Goal: Ask a question: Seek information or help from site administrators or community

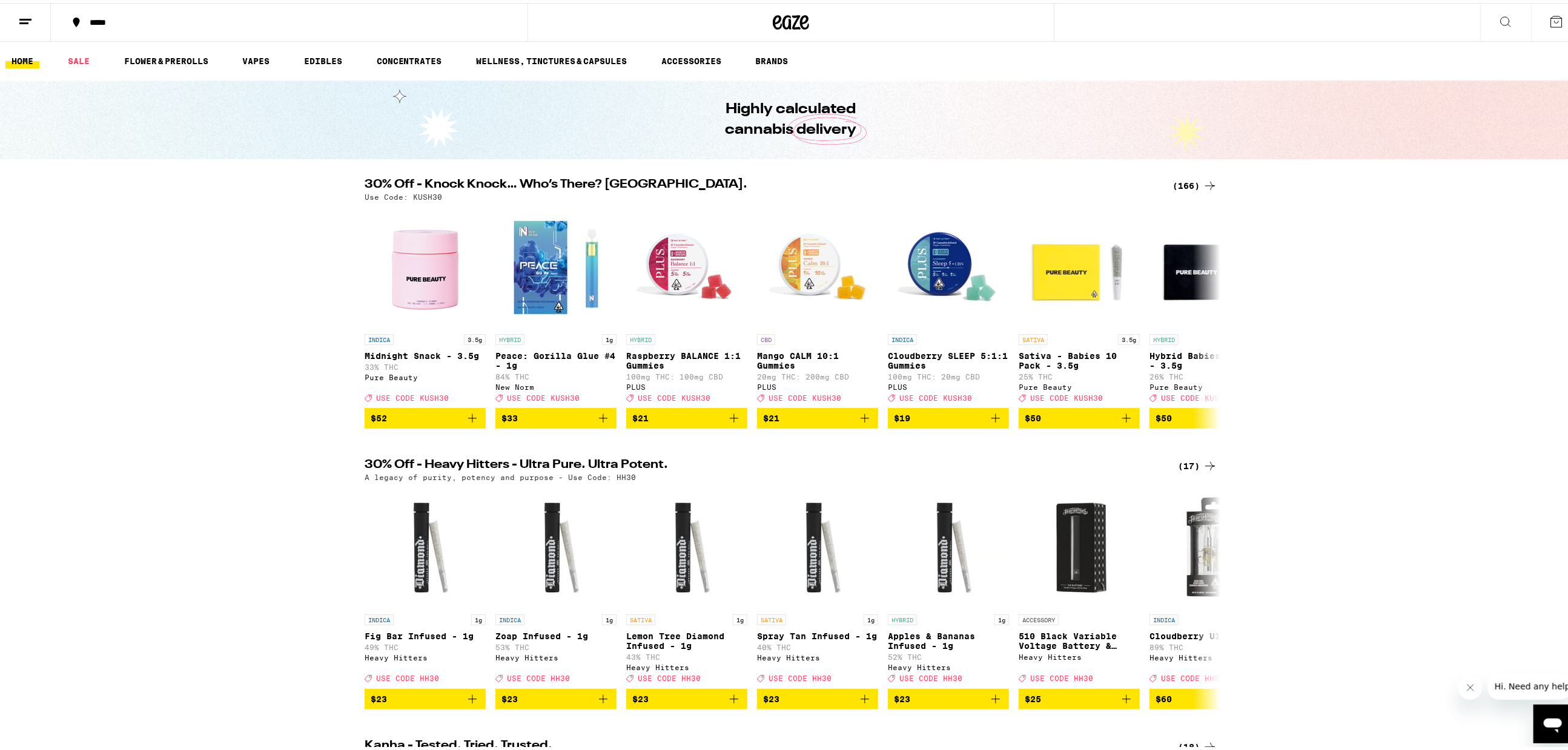
click at [1560, 730] on icon "Open messaging window" at bounding box center [1552, 724] width 22 height 22
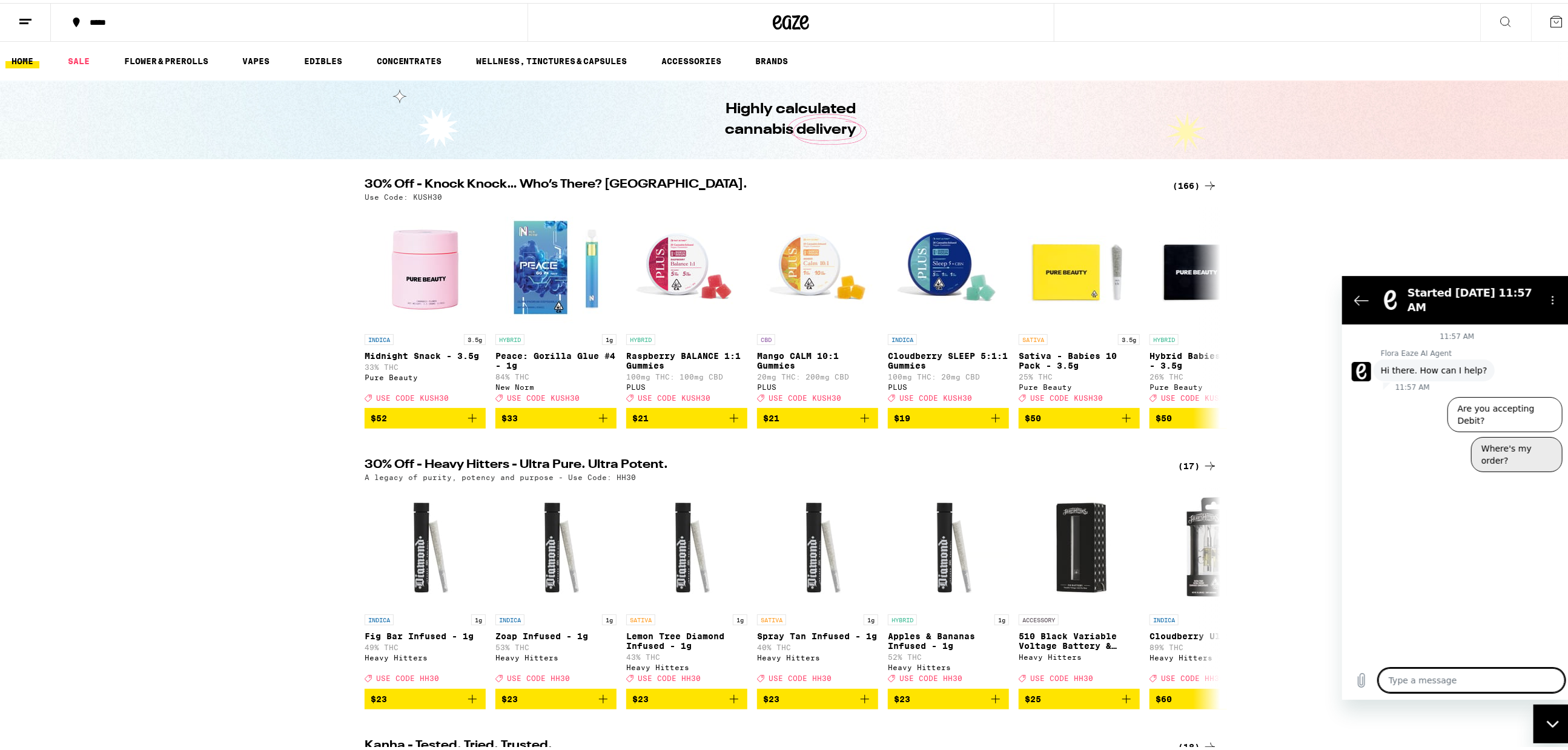
click at [1512, 437] on button "Where's my order?" at bounding box center [1516, 454] width 91 height 35
type textarea "x"
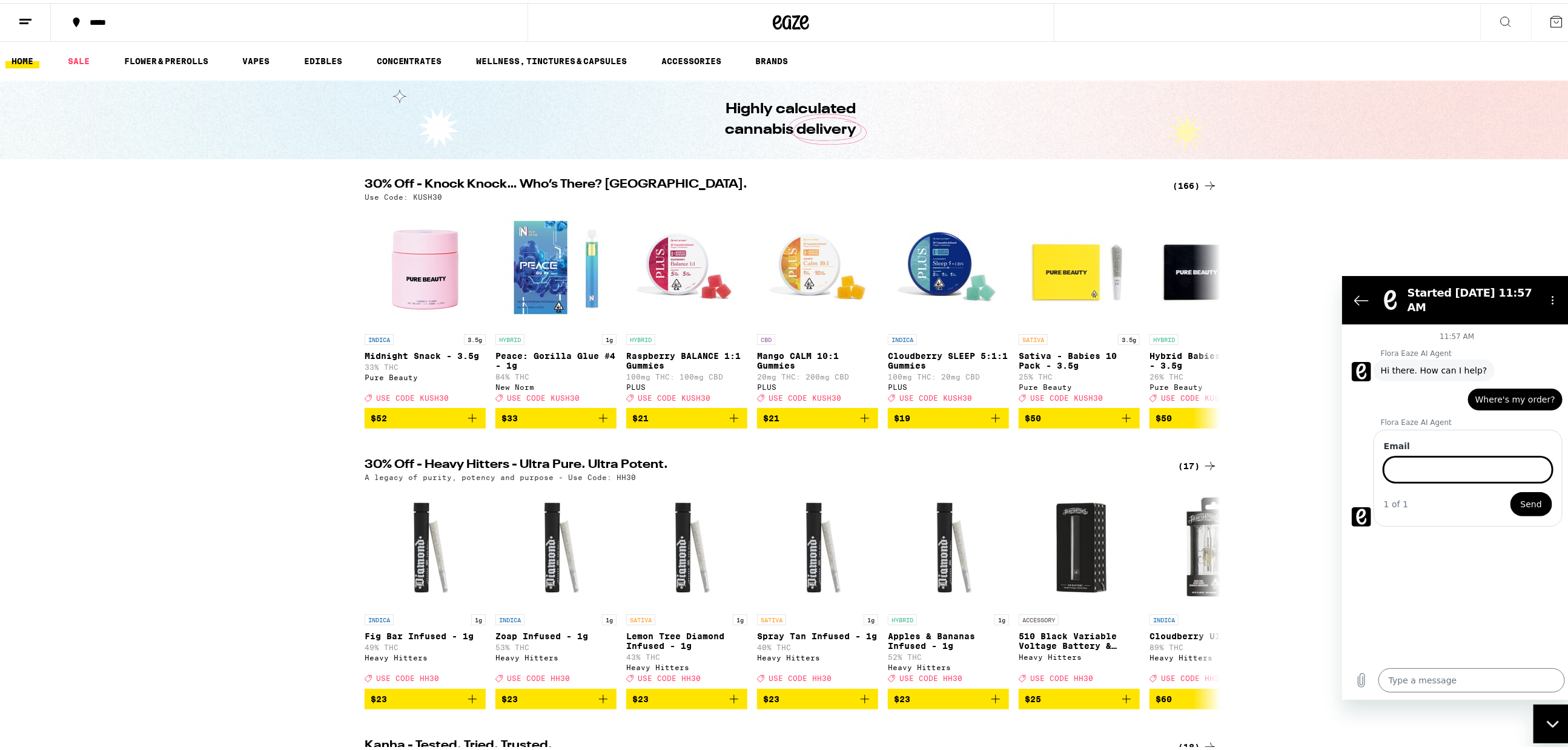
click at [1484, 460] on input "Email" at bounding box center [1467, 470] width 168 height 25
type input "[EMAIL_ADDRESS][DOMAIN_NAME]"
click at [1527, 497] on span "Send" at bounding box center [1531, 505] width 21 height 15
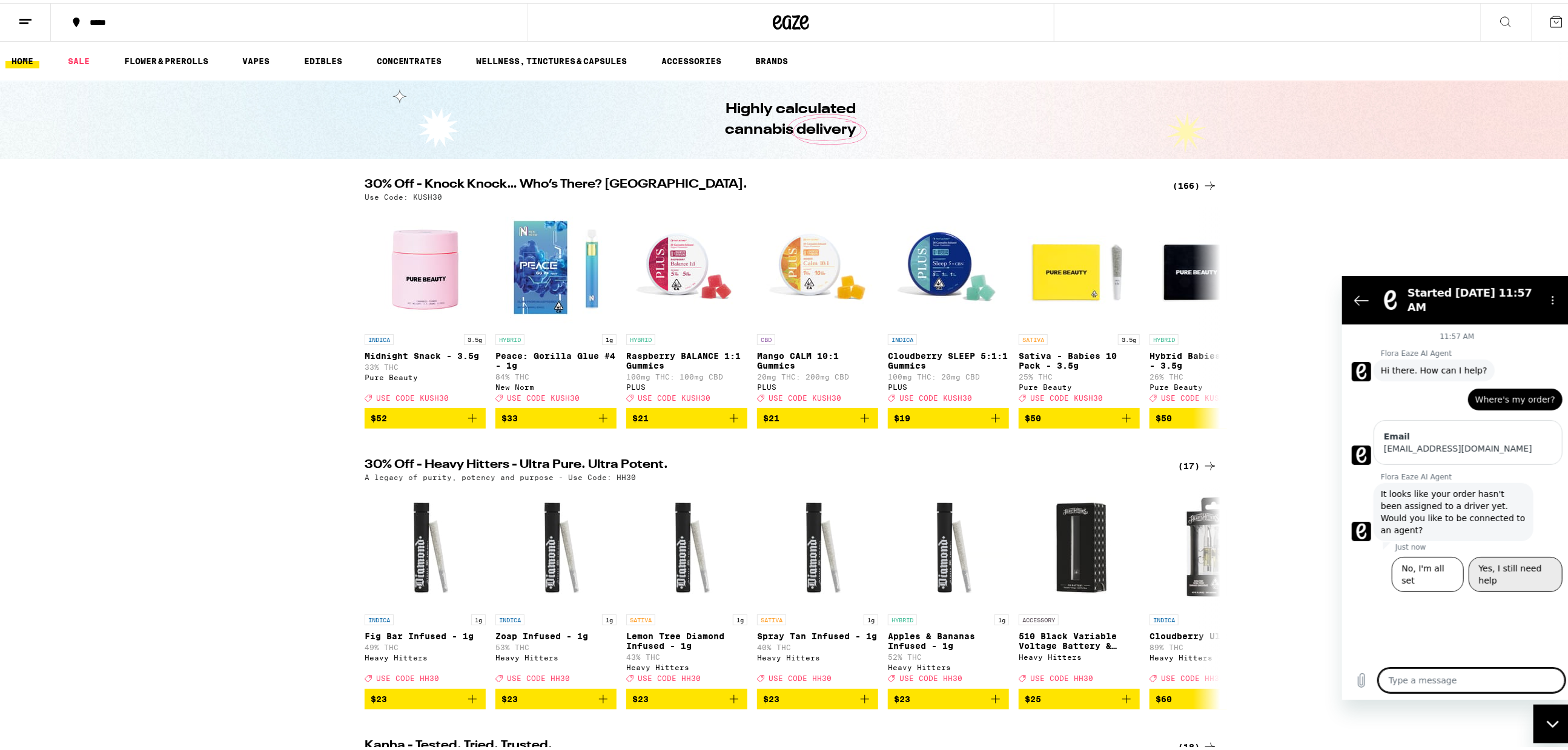
click at [1522, 557] on button "Yes, I still need help" at bounding box center [1515, 574] width 94 height 35
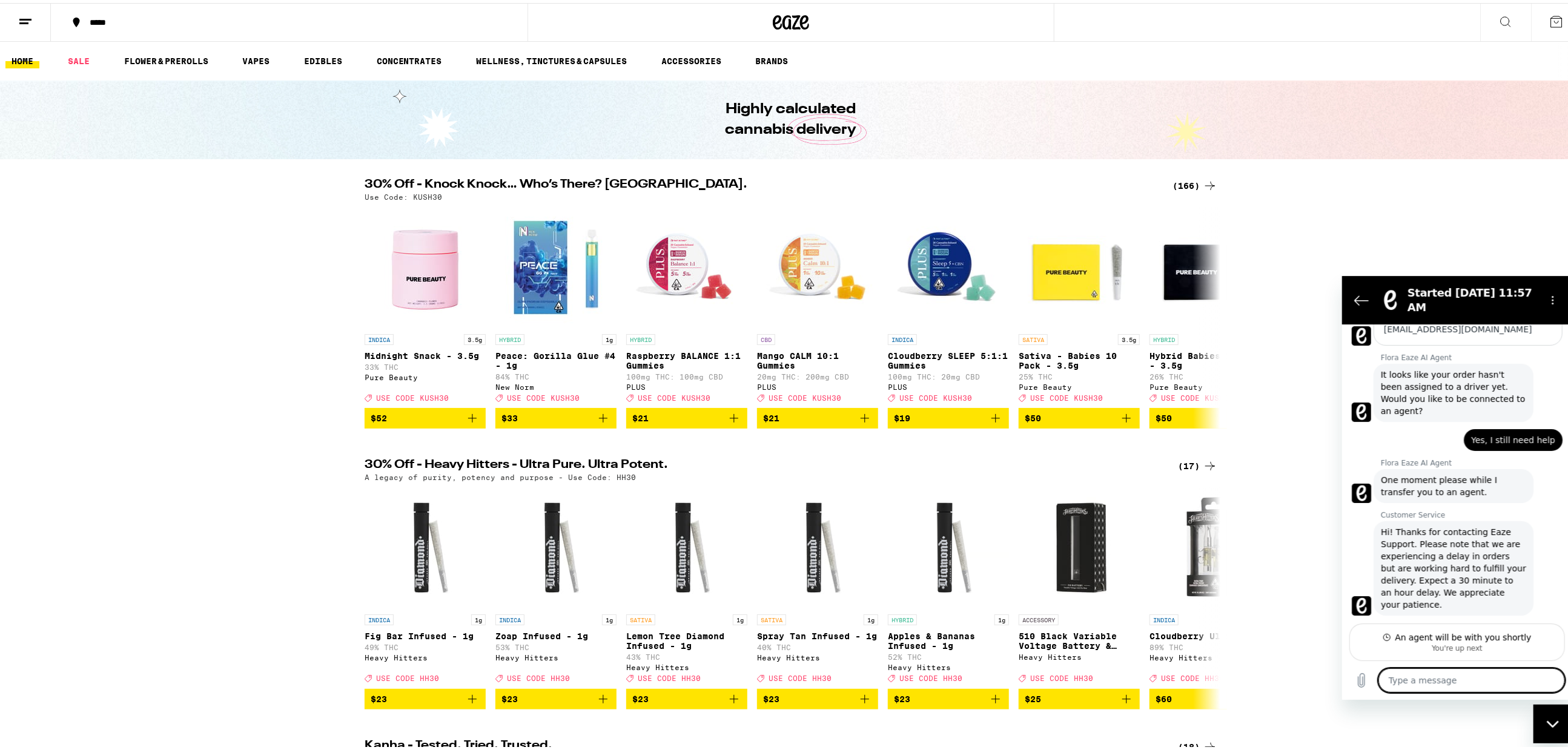
scroll to position [142, 0]
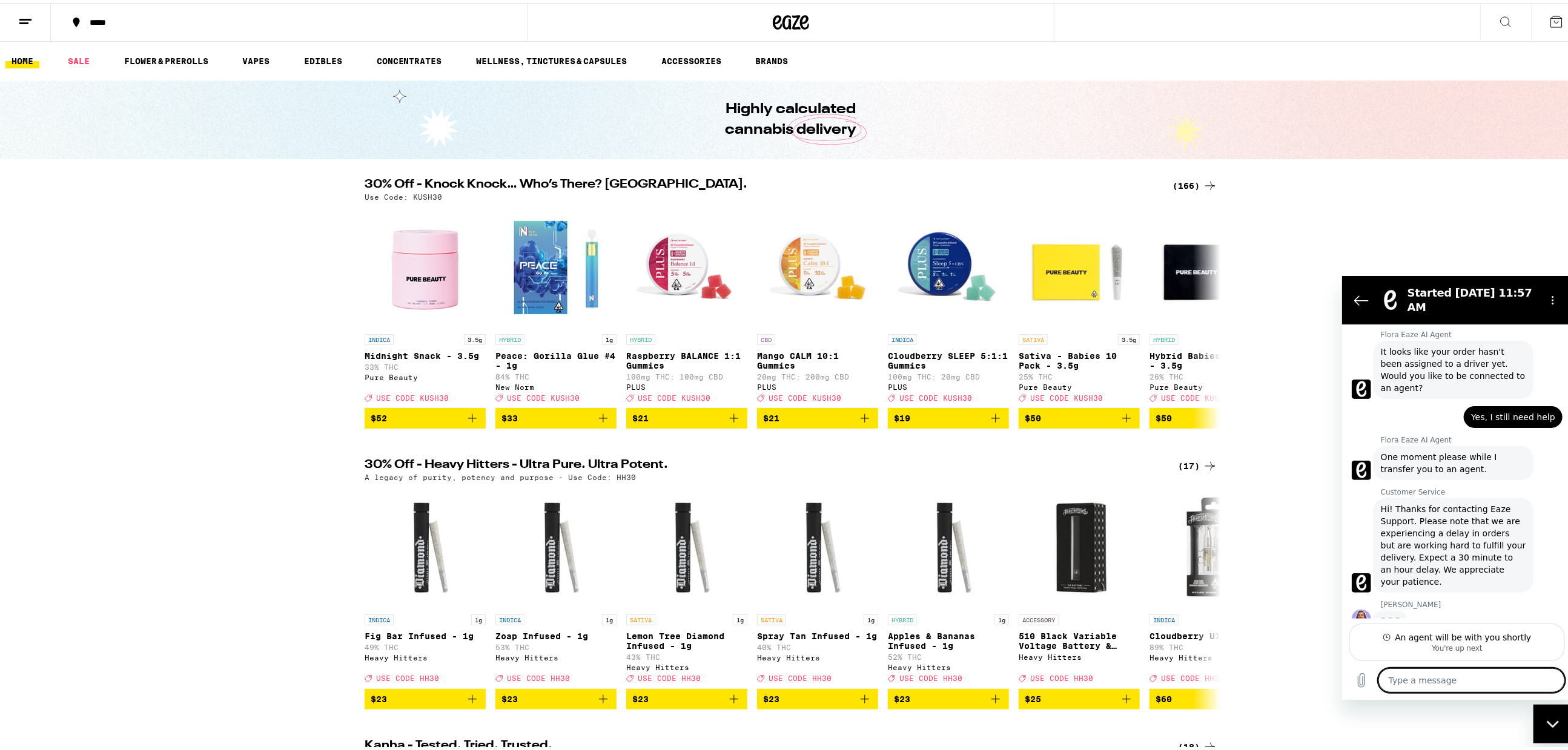
type textarea "x"
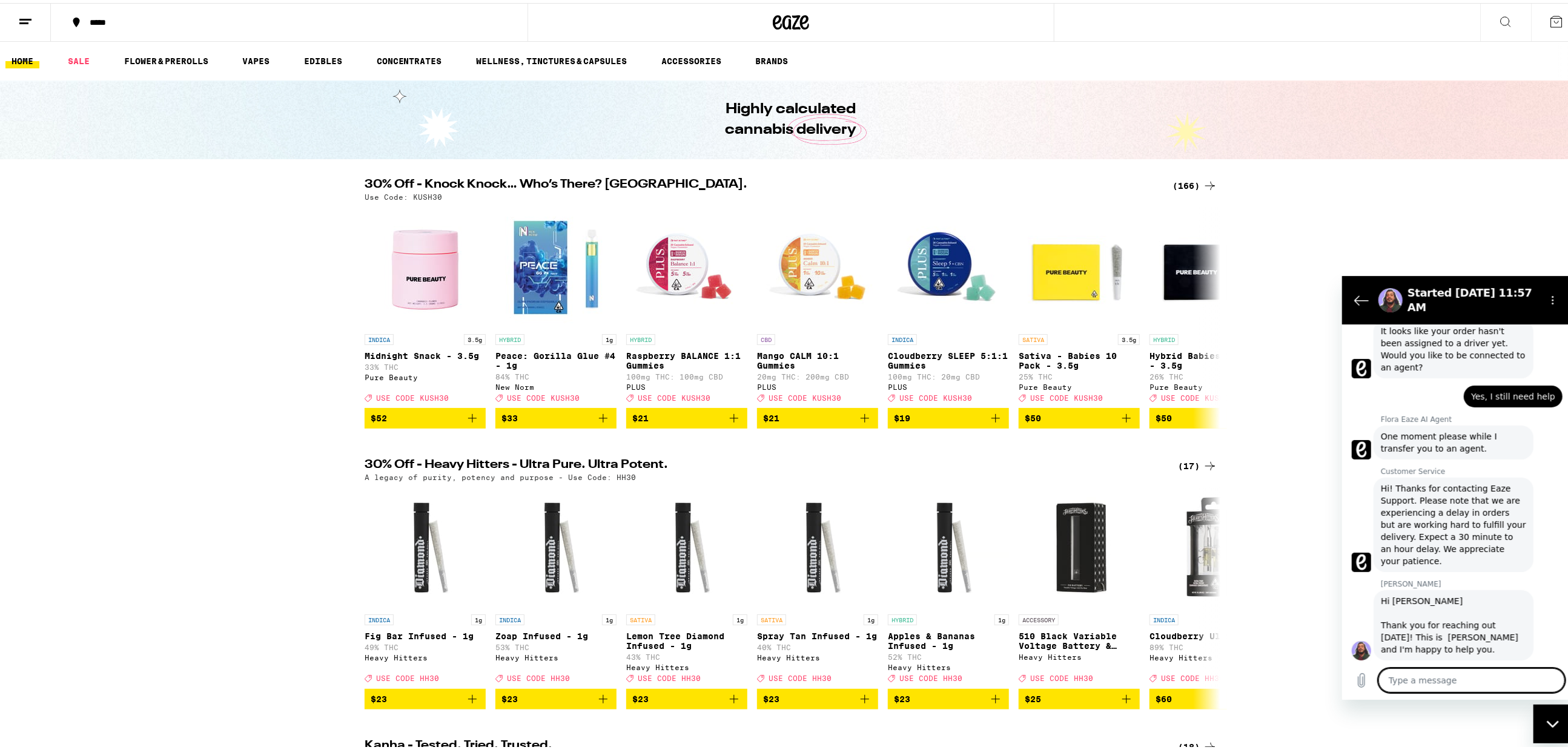
scroll to position [166, 0]
click at [1471, 682] on textarea at bounding box center [1471, 680] width 186 height 24
type textarea "H"
type textarea "x"
type textarea "He"
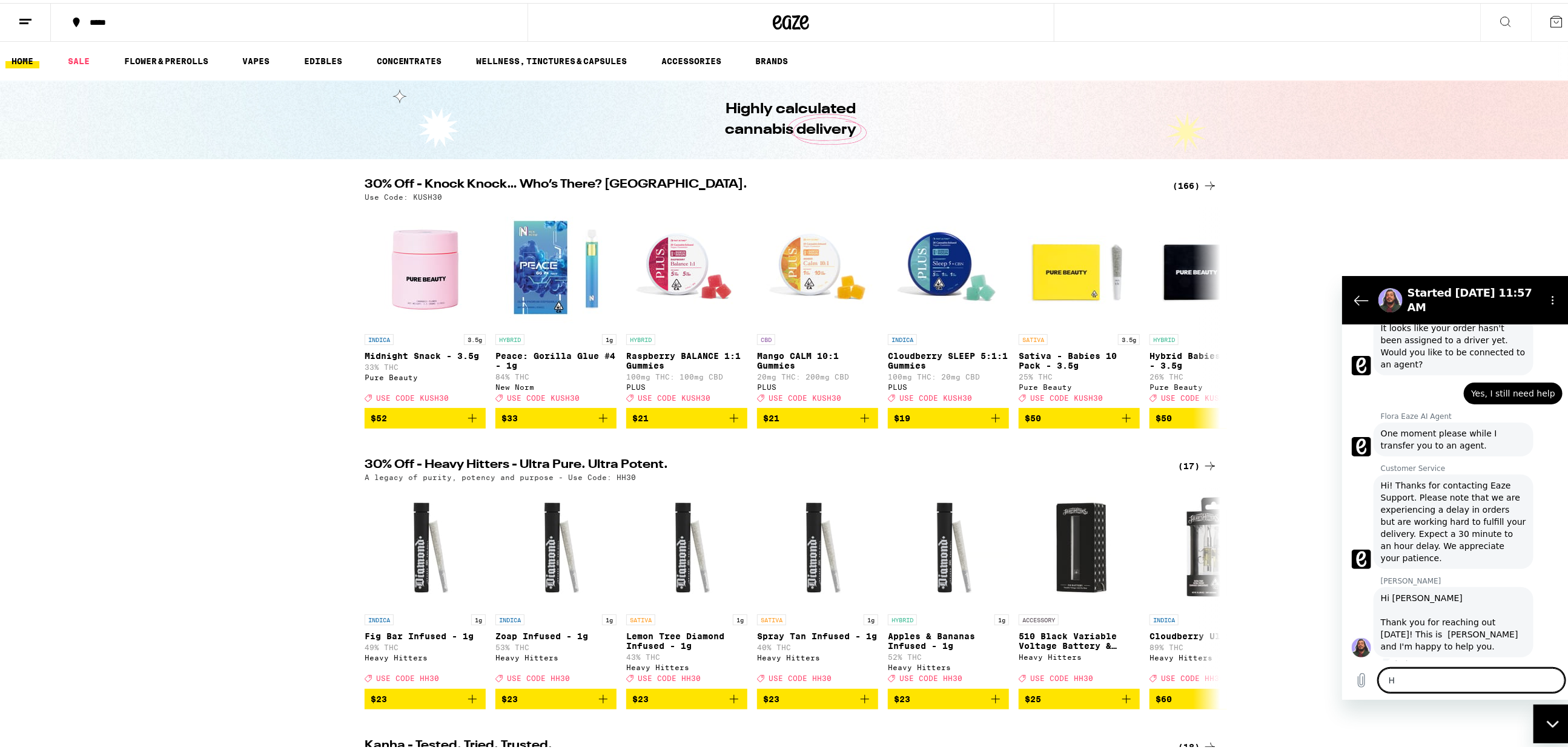
type textarea "x"
type textarea "Hey"
type textarea "x"
type textarea "Hey"
type textarea "x"
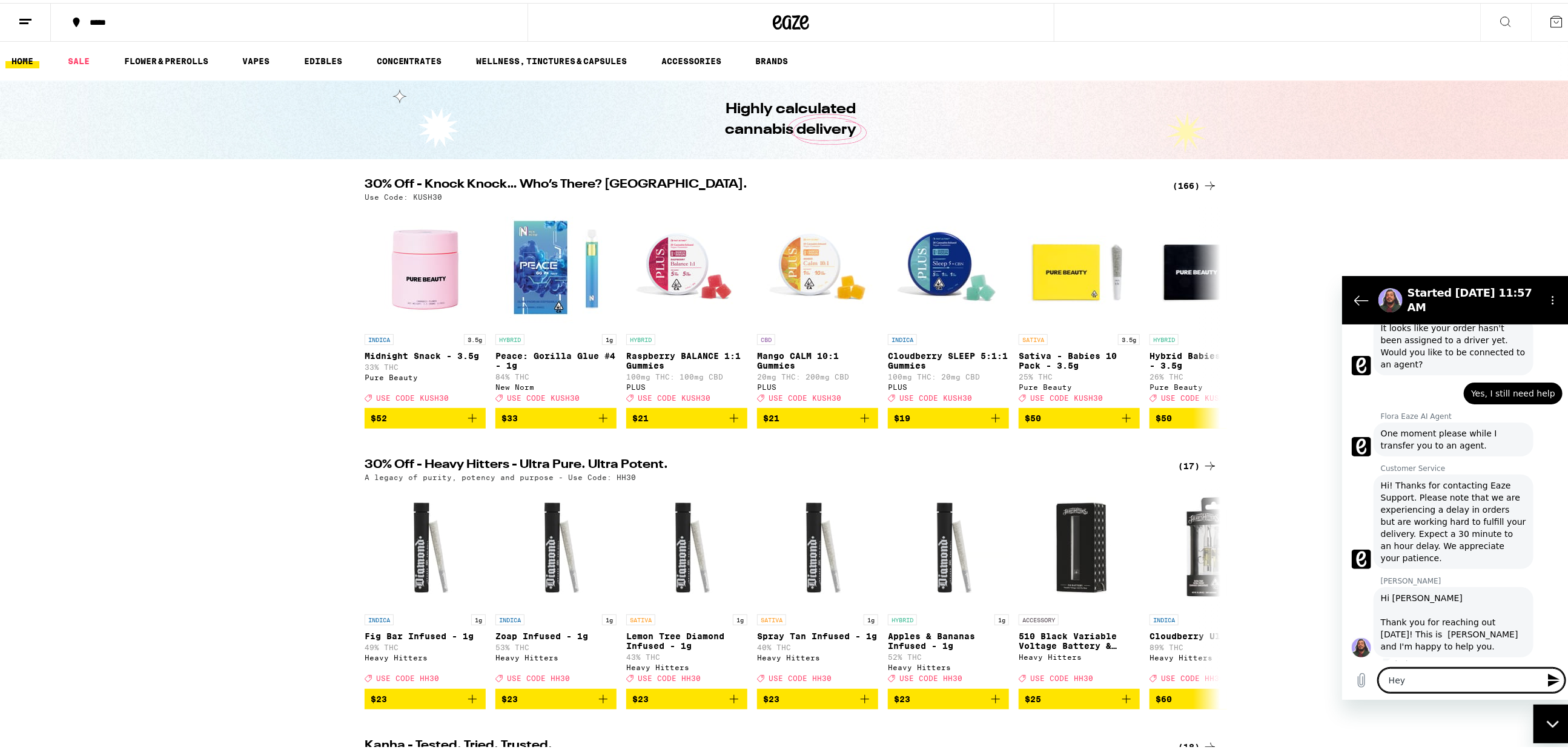
type textarea "Hey G"
type textarea "x"
type textarea "Hey Ga"
type textarea "x"
type textarea "Hey Gab"
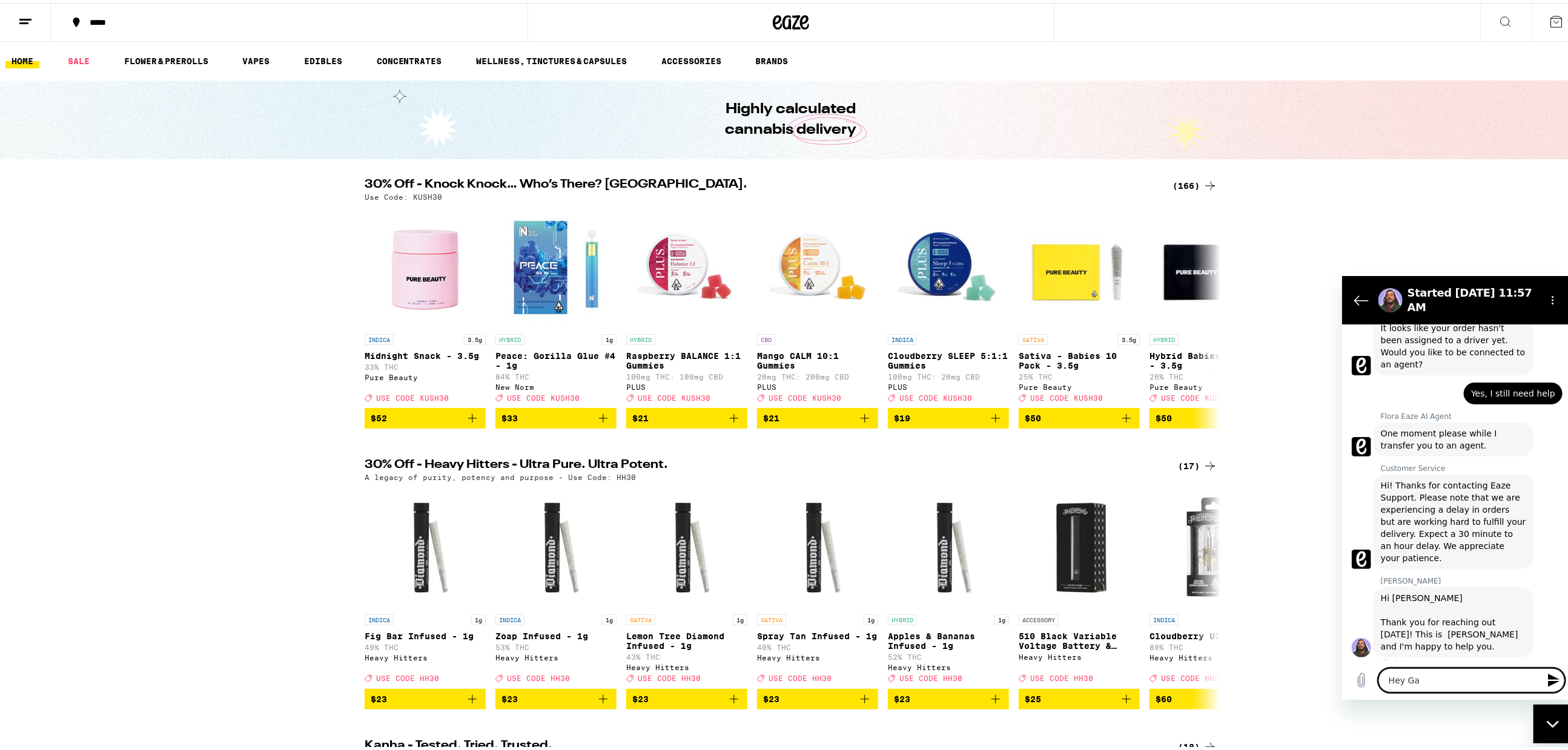
type textarea "x"
type textarea "Hey Gabr"
type textarea "x"
type textarea "Hey [PERSON_NAME]"
type textarea "x"
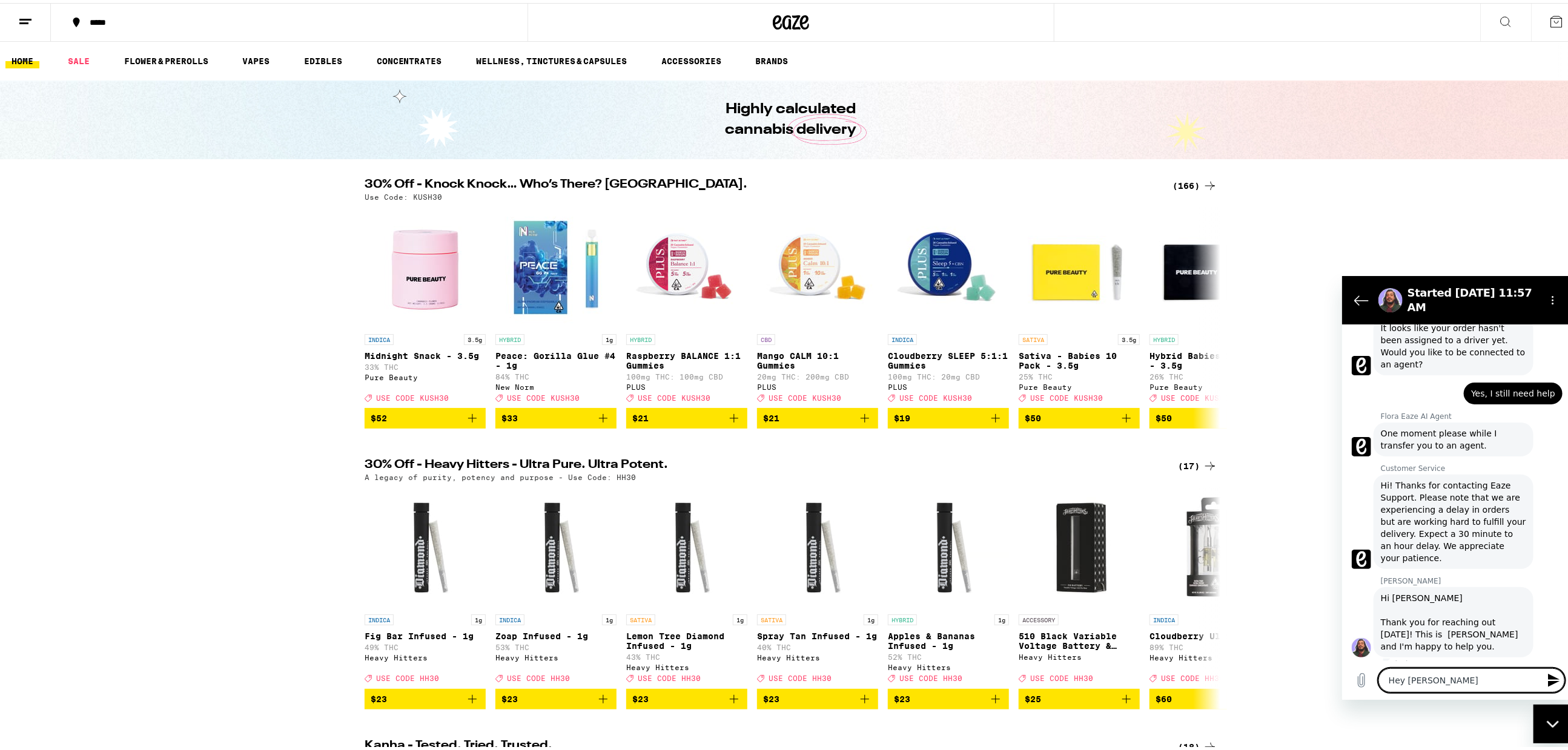
type textarea "Hey Gabrie"
type textarea "x"
type textarea "Hey [PERSON_NAME]"
type textarea "x"
type textarea "Hey [PERSON_NAME]"
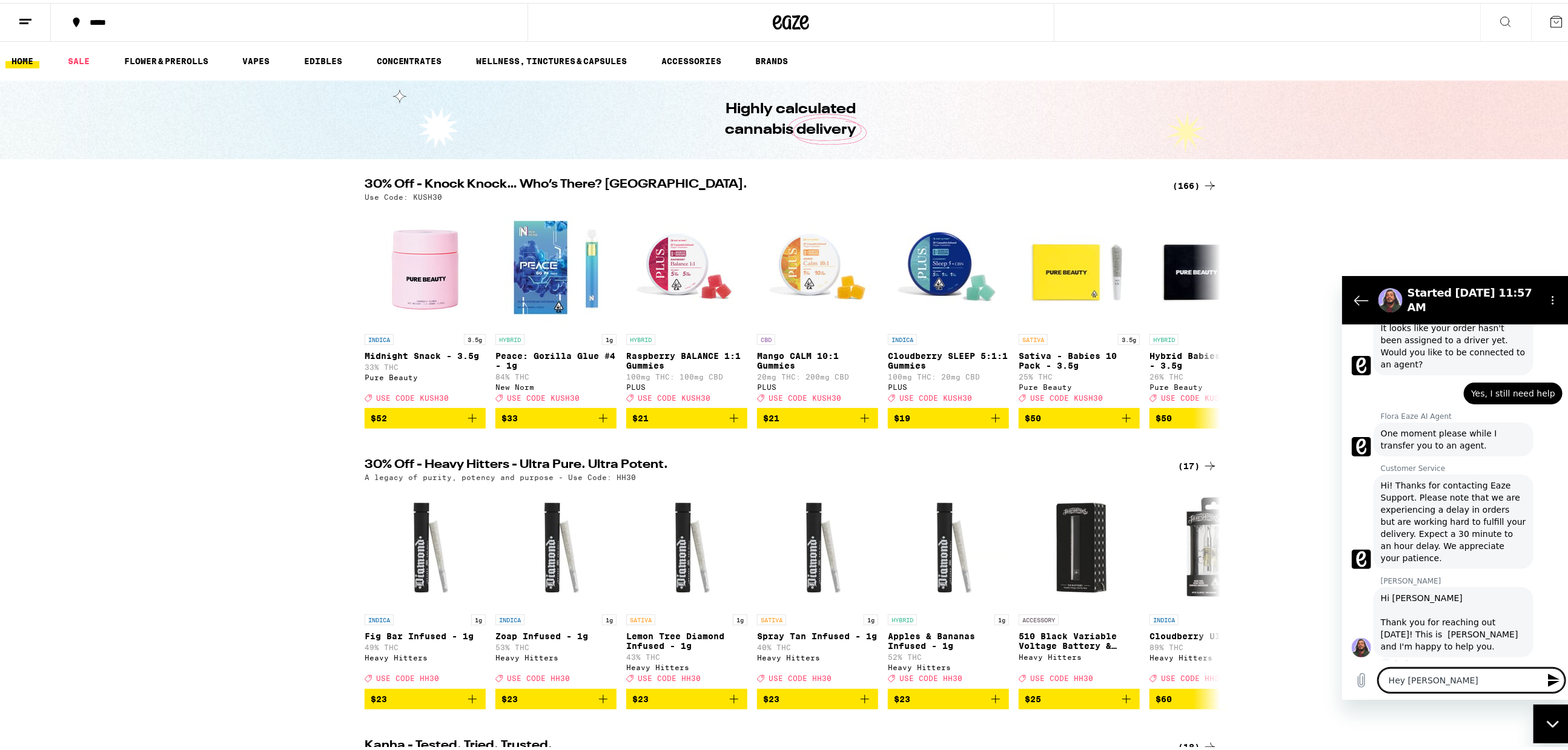
type textarea "x"
type textarea "Hey [PERSON_NAME]"
type textarea "x"
type textarea "Hey [PERSON_NAME]"
type textarea "x"
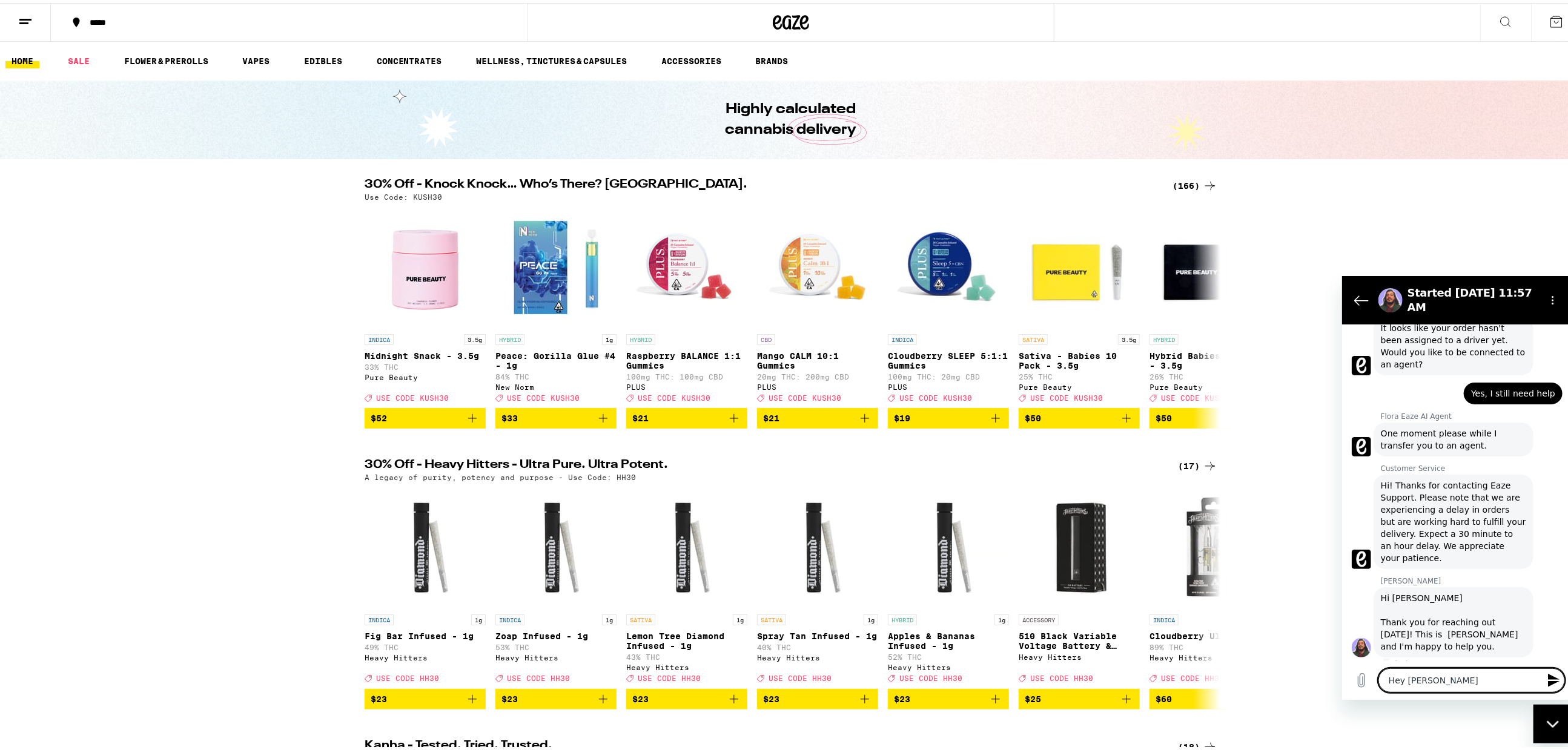
type textarea "Hey [PERSON_NAME] jst"
type textarea "x"
type textarea "Hey [PERSON_NAME] jst"
type textarea "x"
type textarea "Hey [PERSON_NAME] jst t"
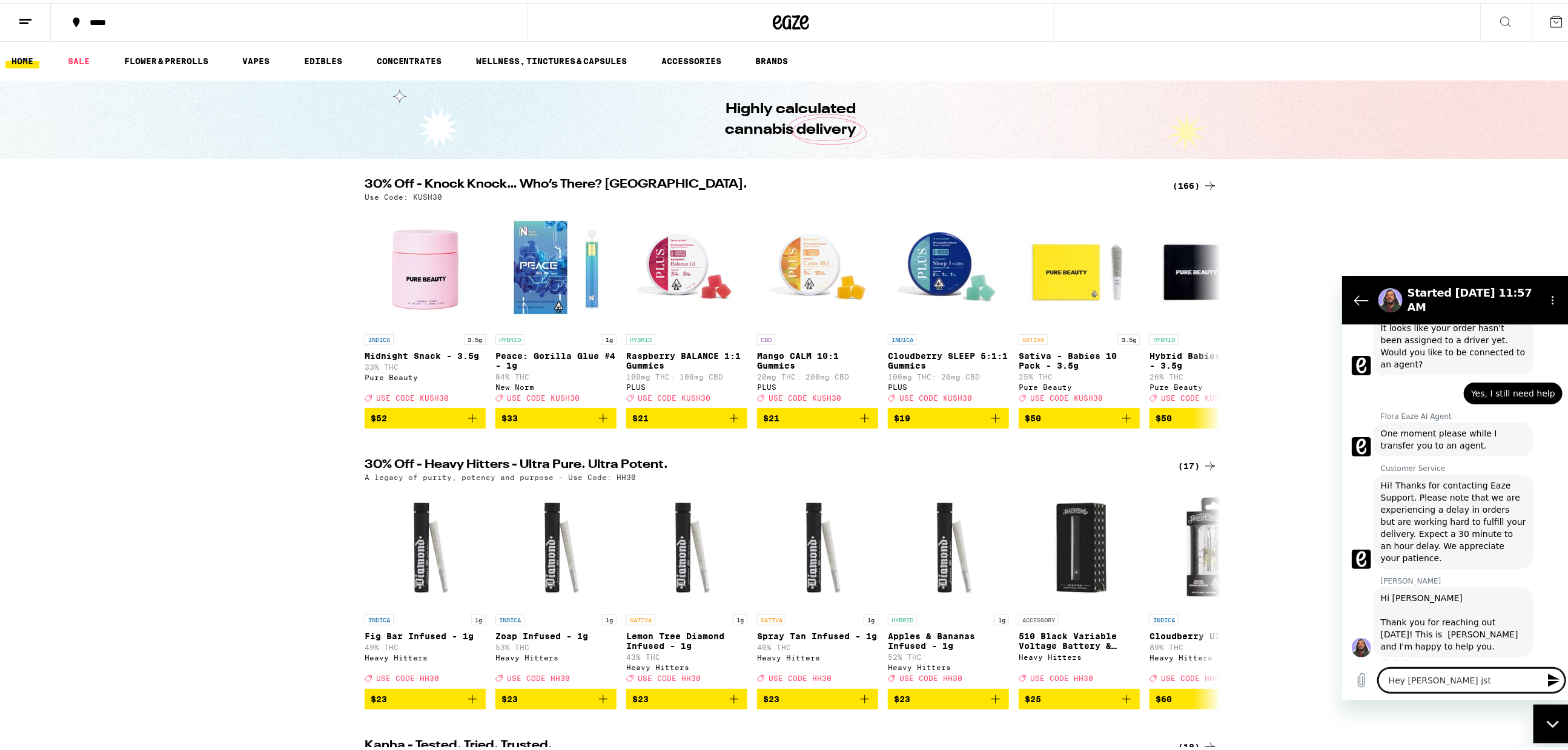
type textarea "x"
type textarea "Hey [PERSON_NAME] jst te"
type textarea "x"
type textarea "Hey [PERSON_NAME] jst tes"
type textarea "x"
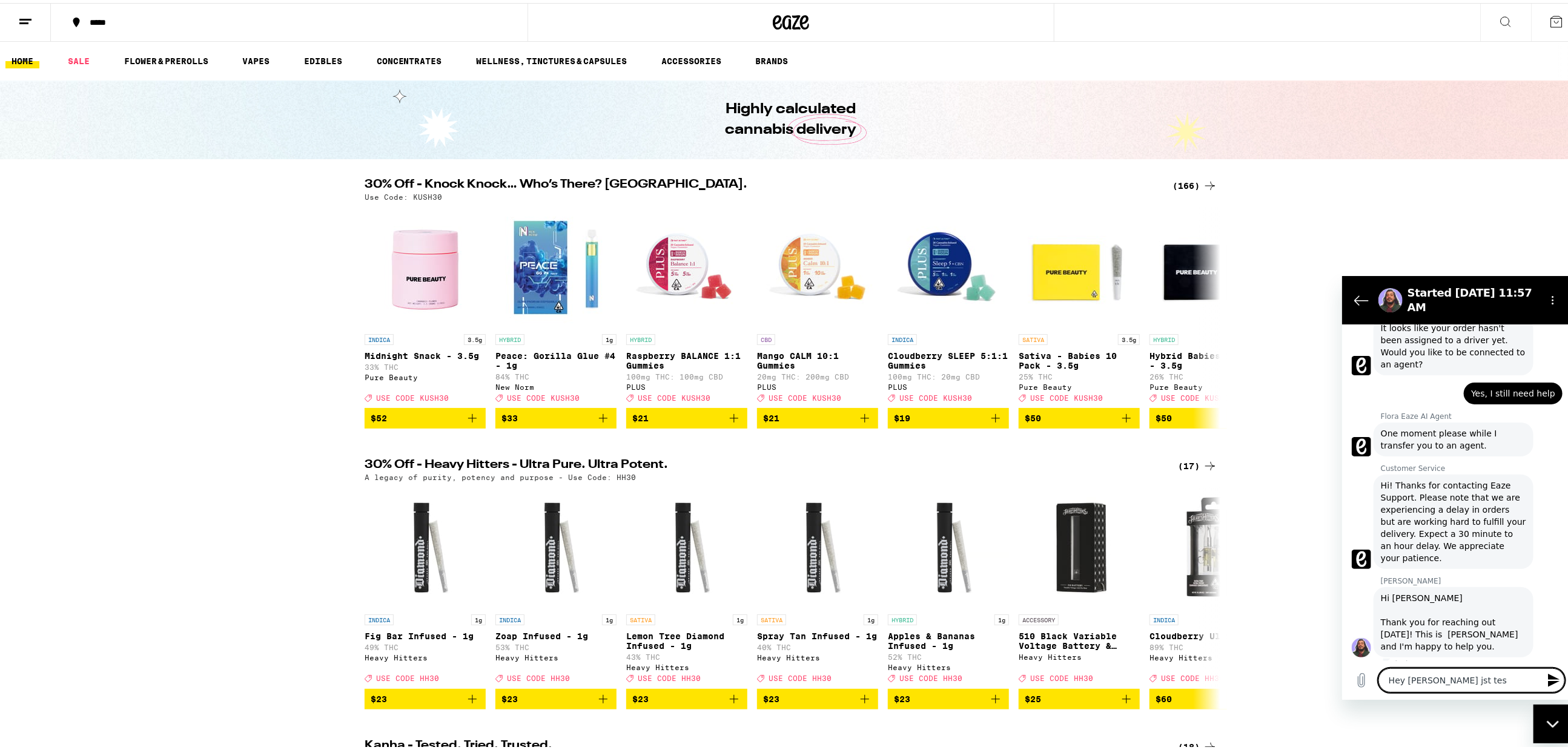
type textarea "Hey [PERSON_NAME] jst test"
type textarea "x"
type textarea "Hey [PERSON_NAME] jst testi"
type textarea "x"
type textarea "Hey [PERSON_NAME] jst [PERSON_NAME]"
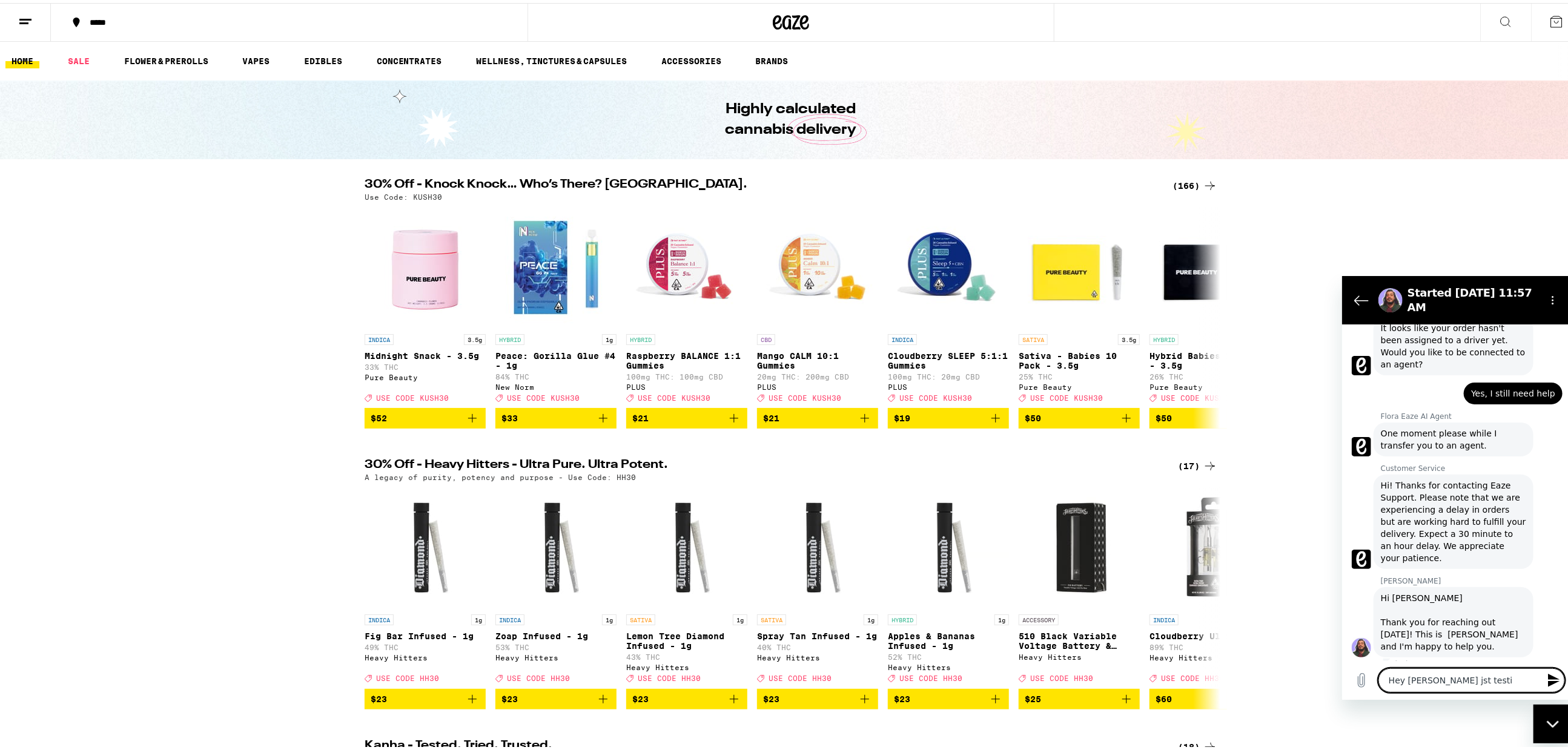
type textarea "x"
type textarea "Hey [PERSON_NAME] jst testing"
type textarea "x"
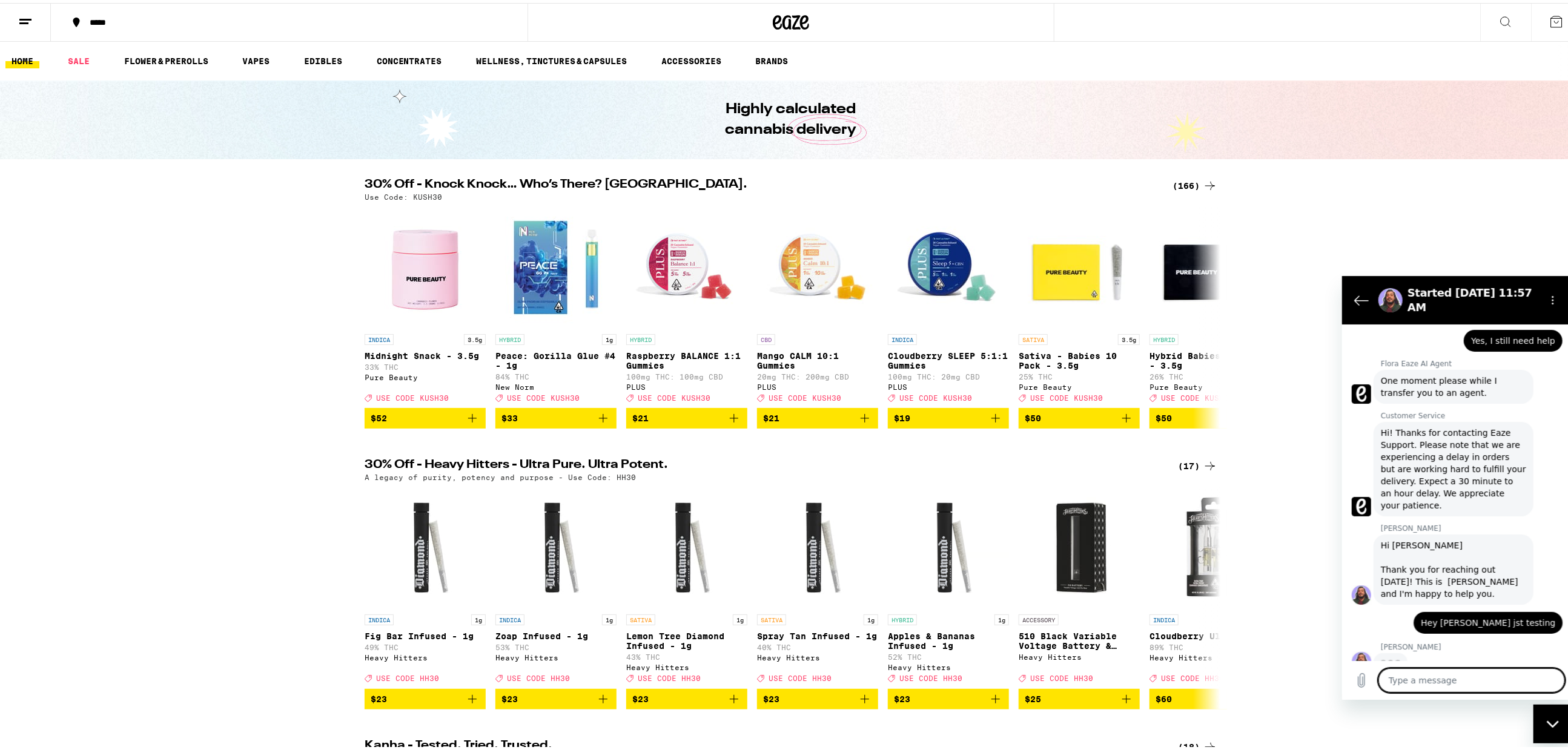
scroll to position [217, 0]
type textarea "x"
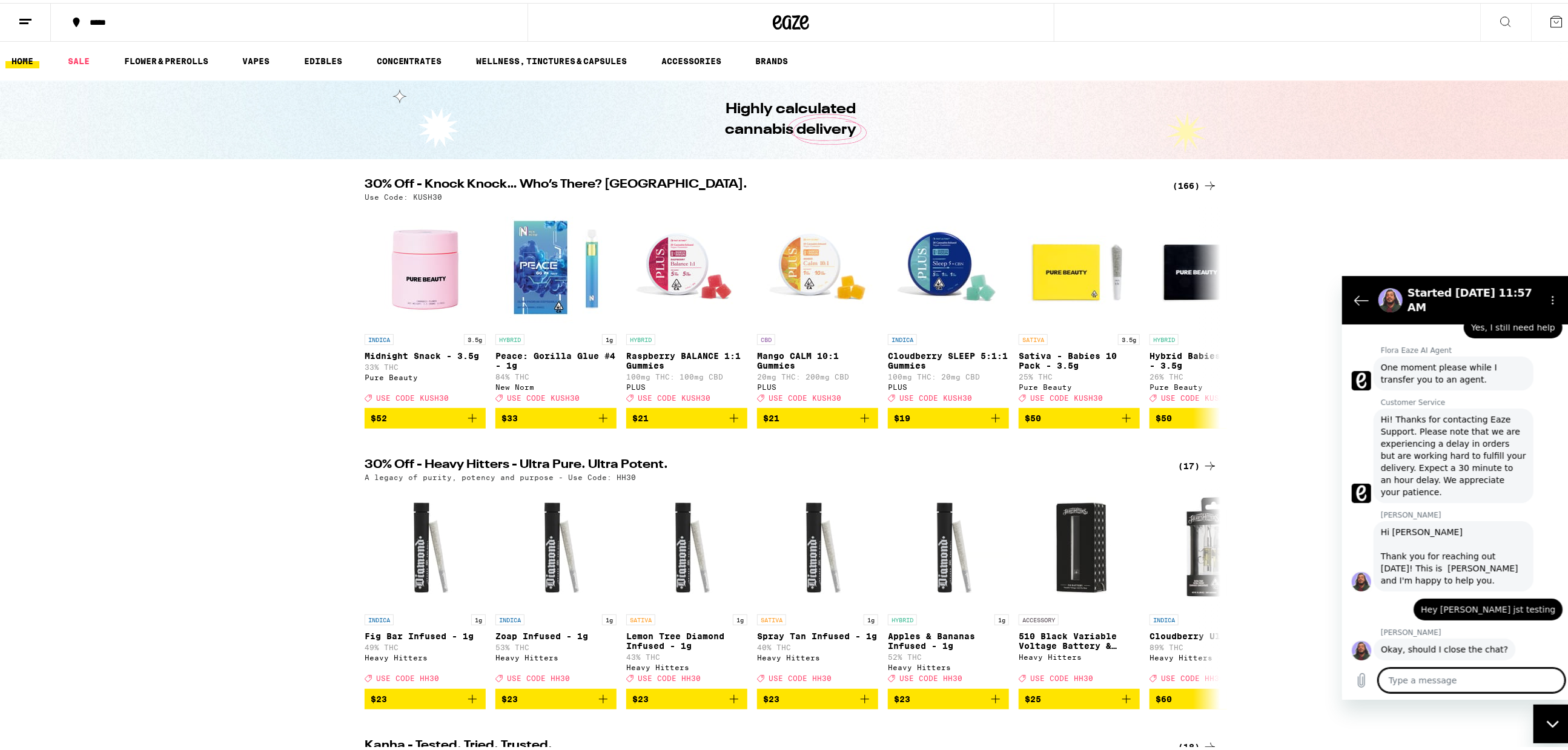
scroll to position [235, 0]
click at [1455, 682] on textarea at bounding box center [1471, 680] width 186 height 24
type textarea "y"
type textarea "x"
type textarea "ye"
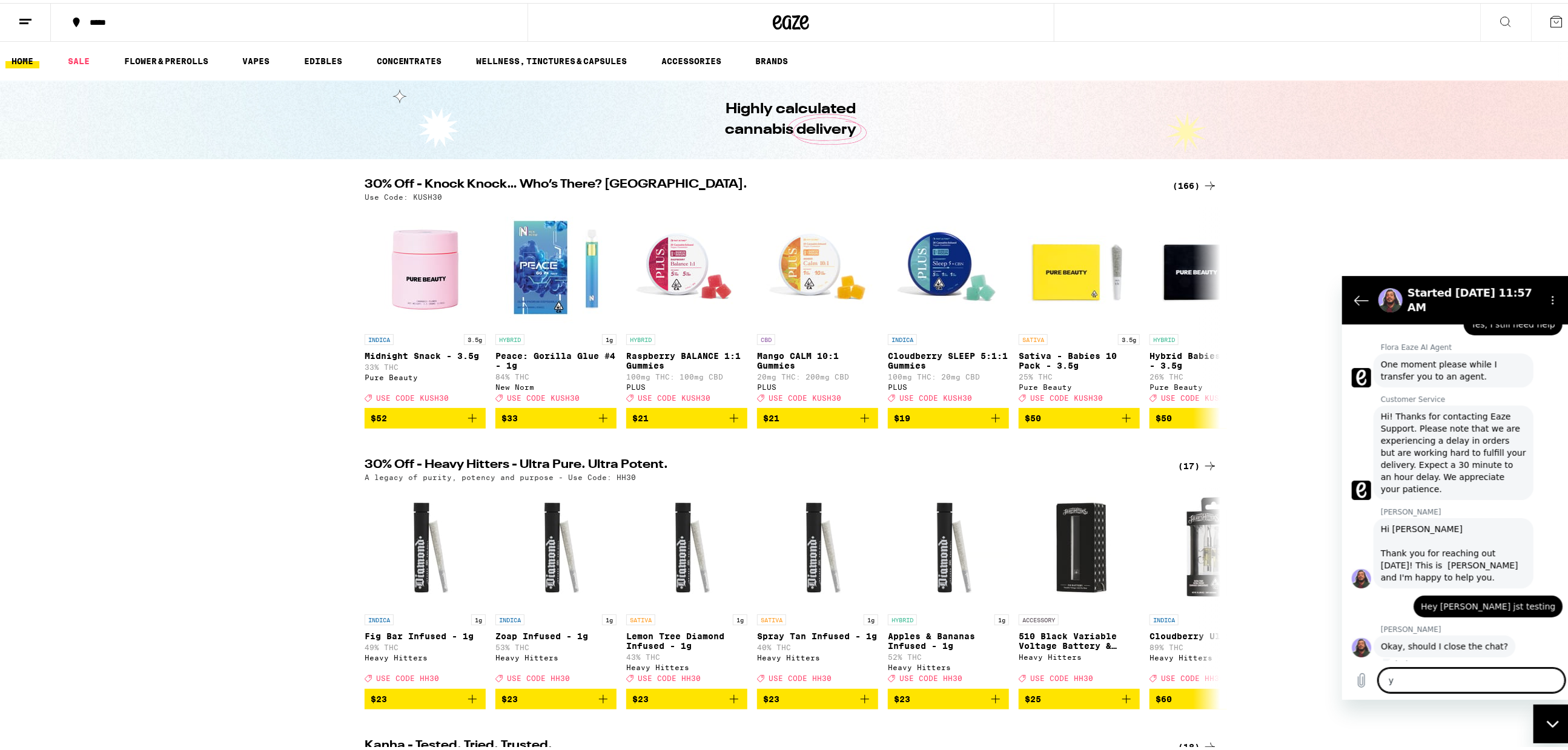
type textarea "x"
type textarea "yes"
type textarea "x"
type textarea "yes"
type textarea "x"
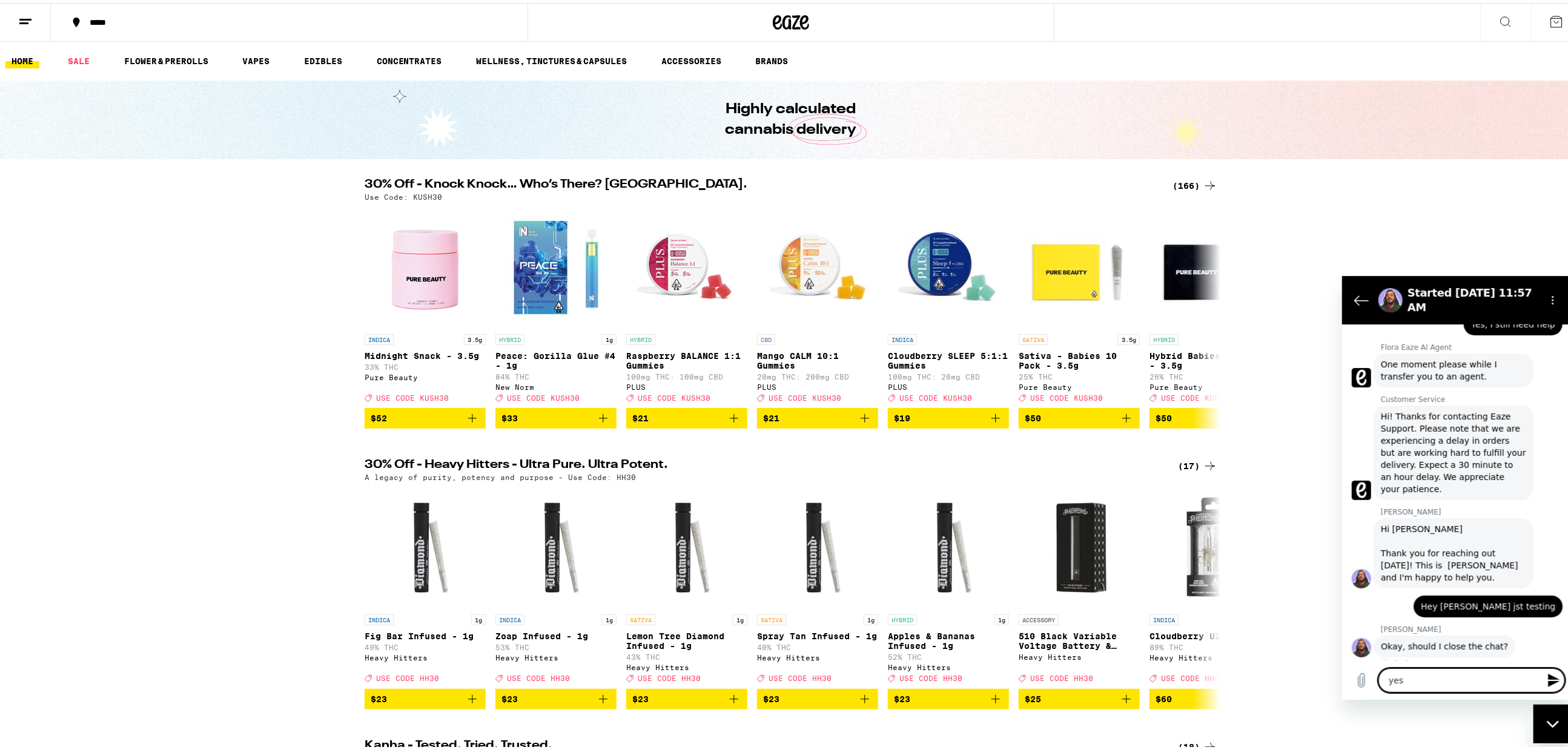
type textarea "yes p"
type textarea "x"
type textarea "yes pl"
type textarea "x"
type textarea "yes ple"
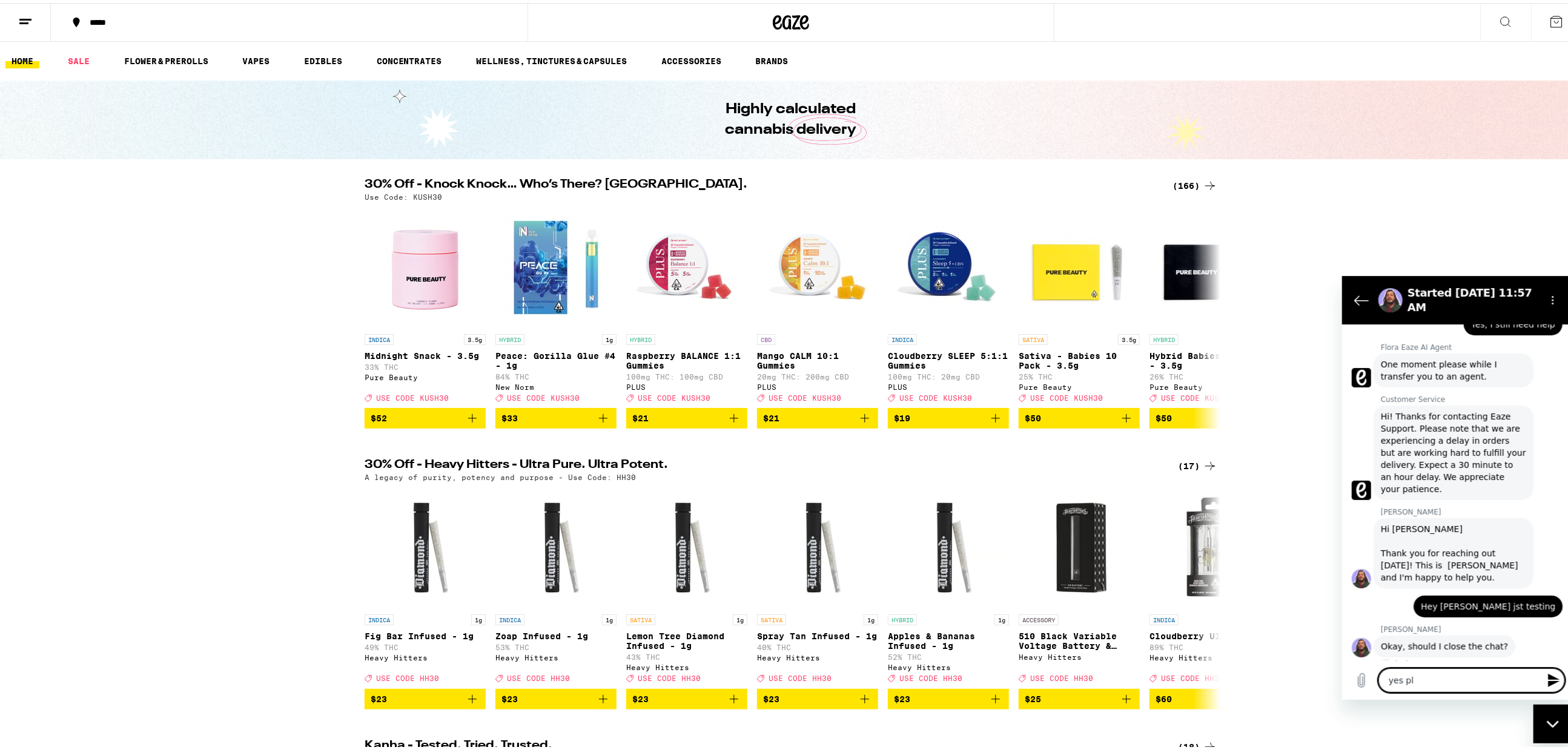
type textarea "x"
type textarea "yes plea"
type textarea "x"
type textarea "yes pleas"
type textarea "x"
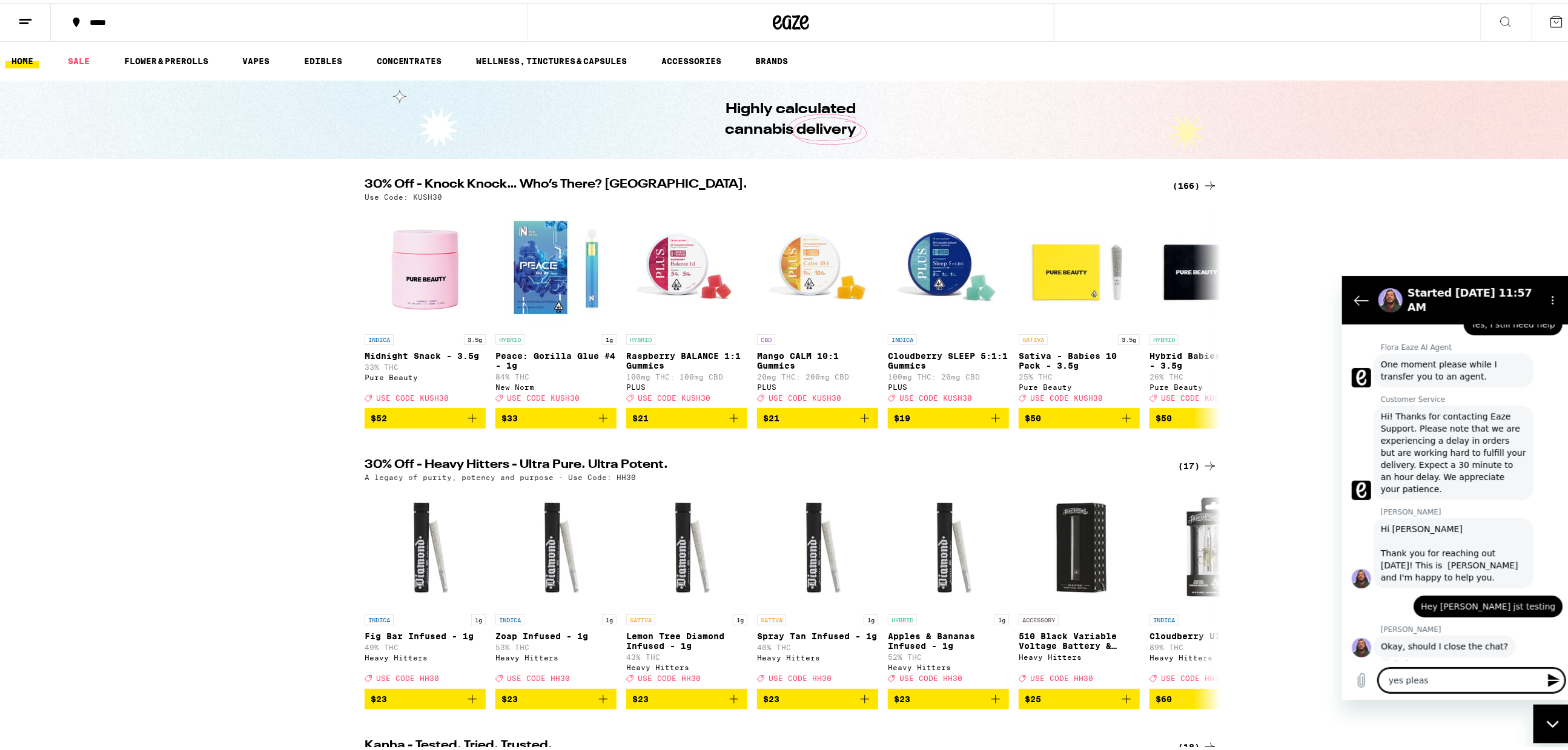
type textarea "yes please"
type textarea "x"
type textarea "yes please."
type textarea "x"
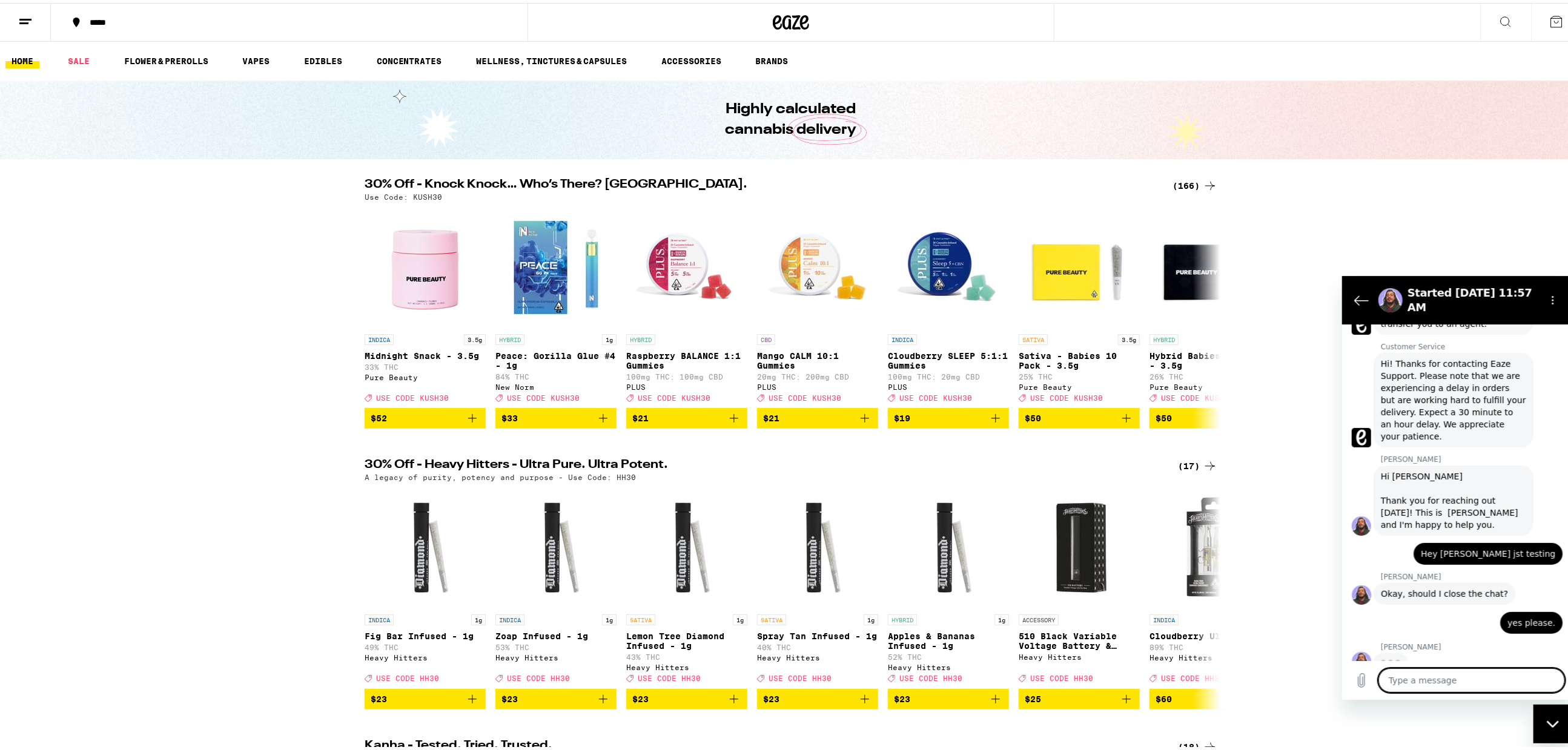
scroll to position [286, 0]
type textarea "x"
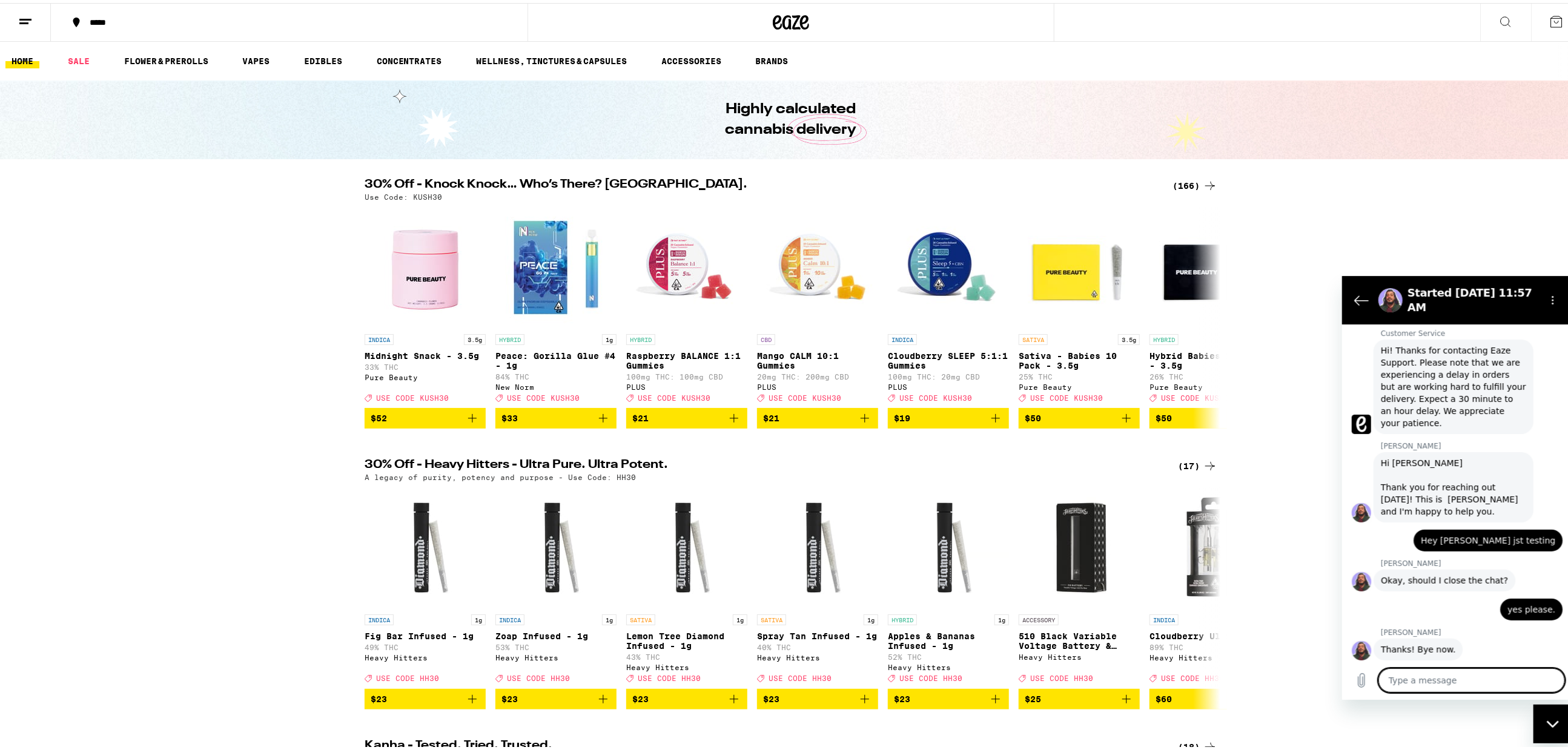
scroll to position [304, 0]
